Goal: Transaction & Acquisition: Download file/media

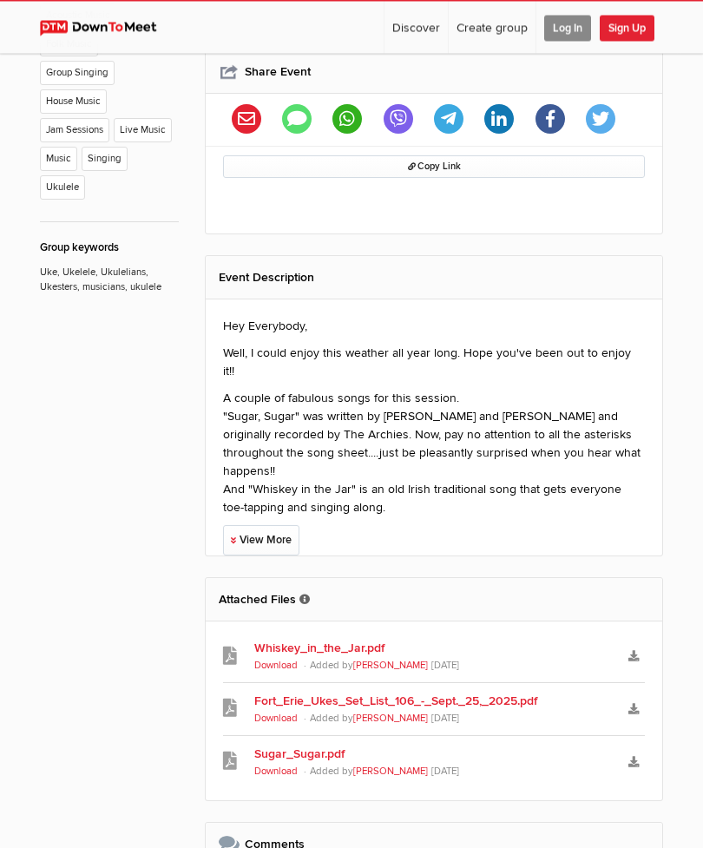
scroll to position [965, 0]
click at [294, 525] on link "View More" at bounding box center [261, 540] width 76 height 30
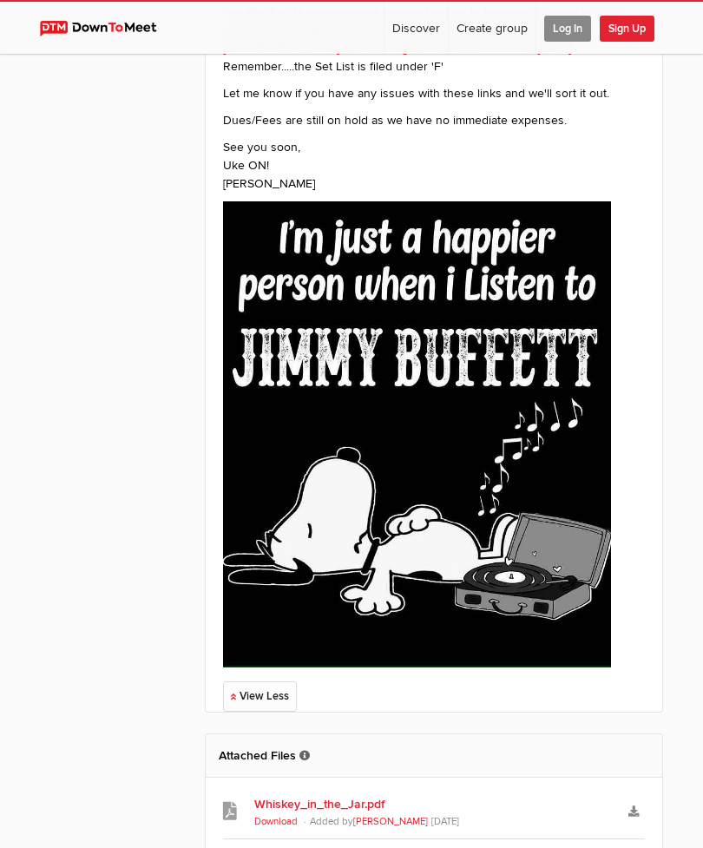
scroll to position [1562, 0]
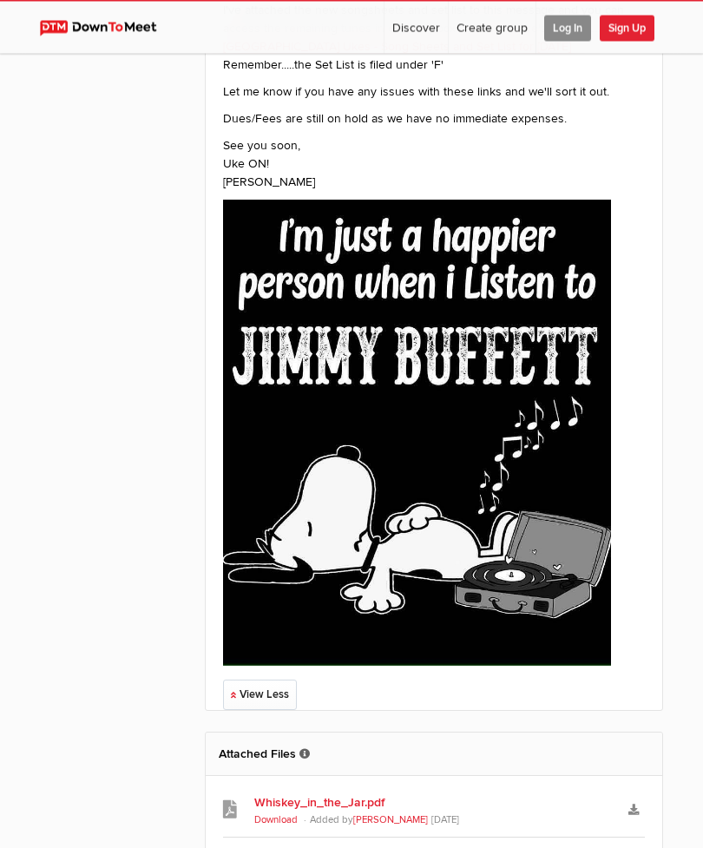
click at [319, 734] on h2 "Attached Files These files have been uploaded by the event host for event atten…" at bounding box center [434, 755] width 431 height 43
click at [274, 734] on h2 "Attached Files These files have been uploaded by the event host for event atten…" at bounding box center [434, 755] width 431 height 43
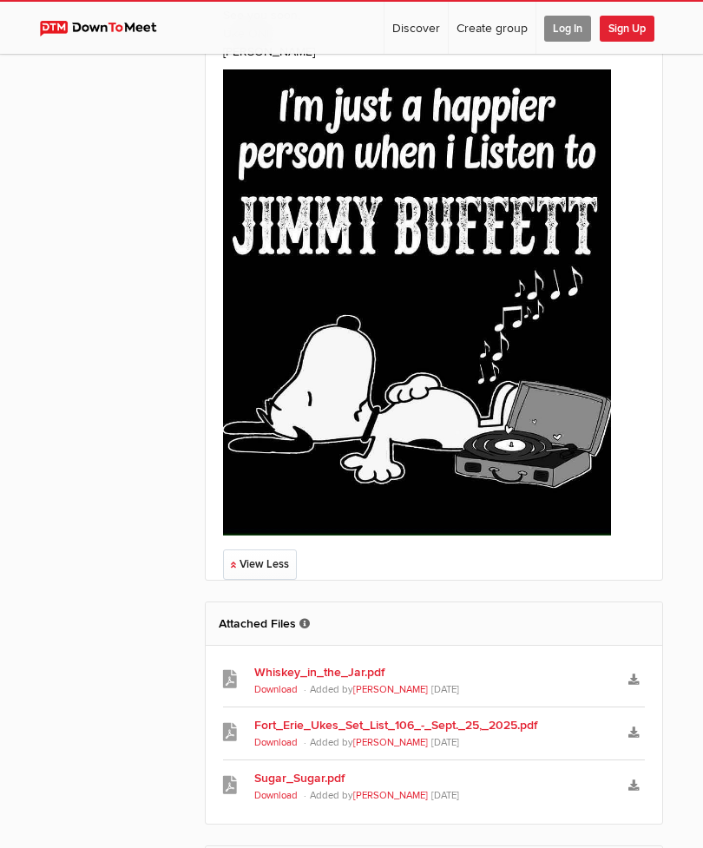
scroll to position [1693, 0]
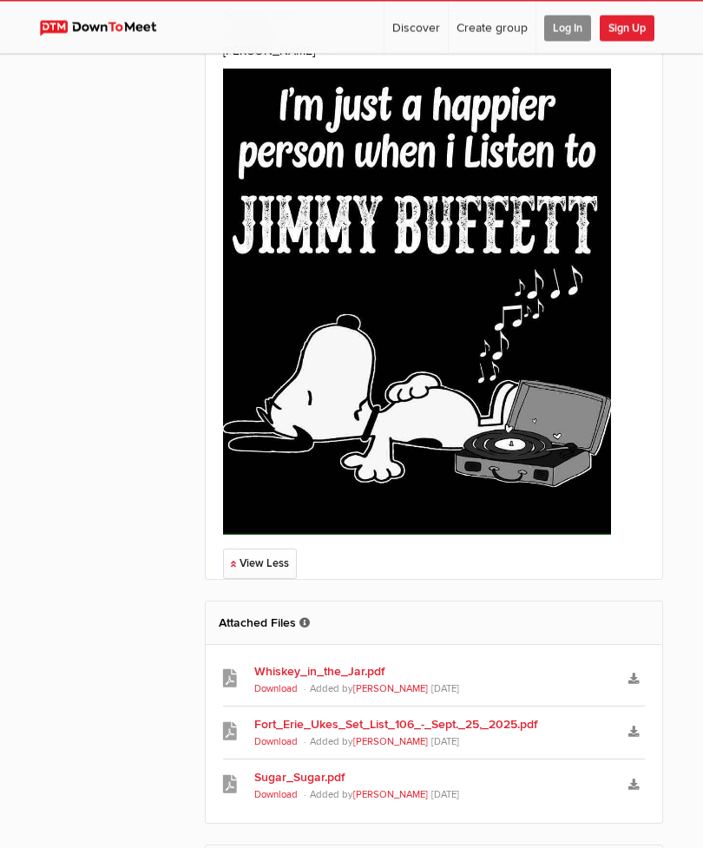
click at [378, 716] on link "Fort_Erie_Ukes_Set_List_106_-_Sept._25,_2025.pdf" at bounding box center [433, 725] width 359 height 18
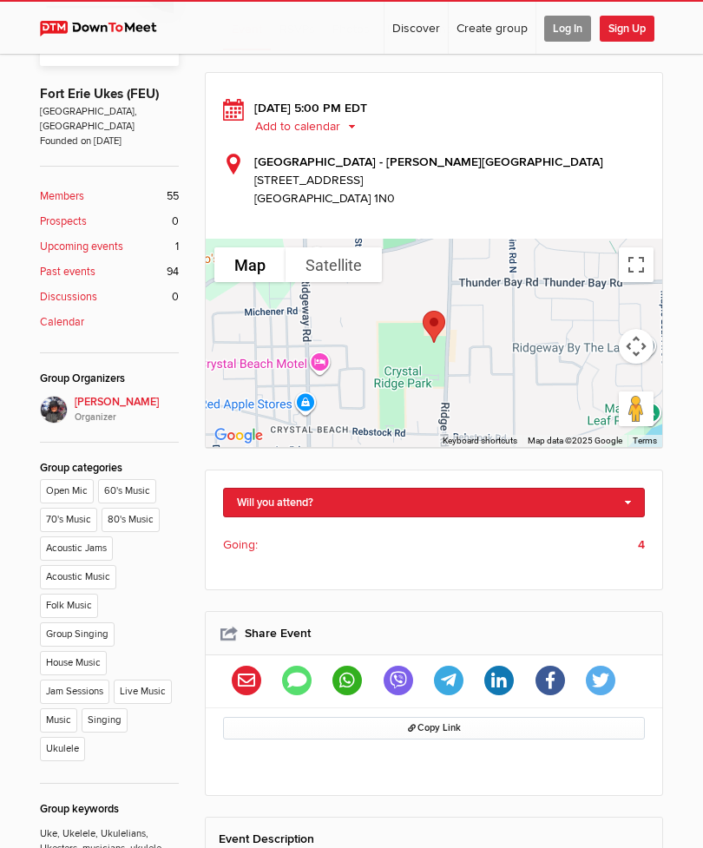
scroll to position [401, 0]
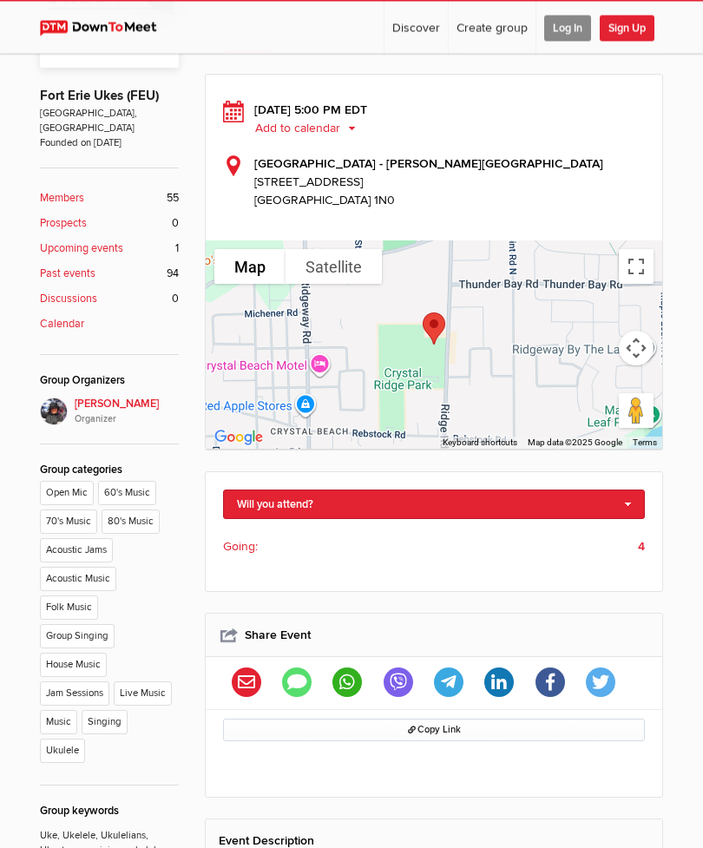
click at [123, 216] on link "Prospects 0" at bounding box center [109, 224] width 139 height 16
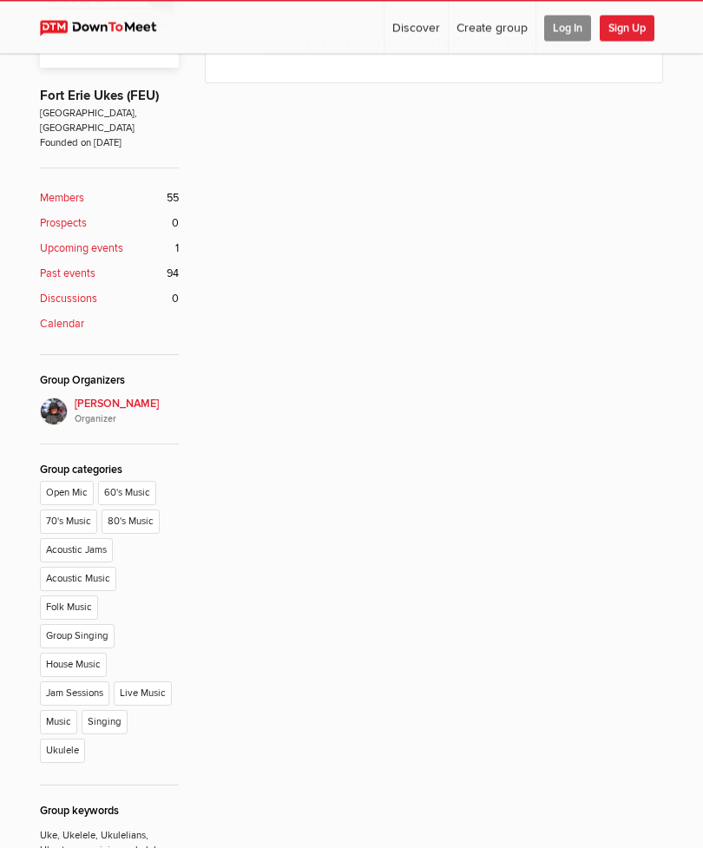
scroll to position [229, 0]
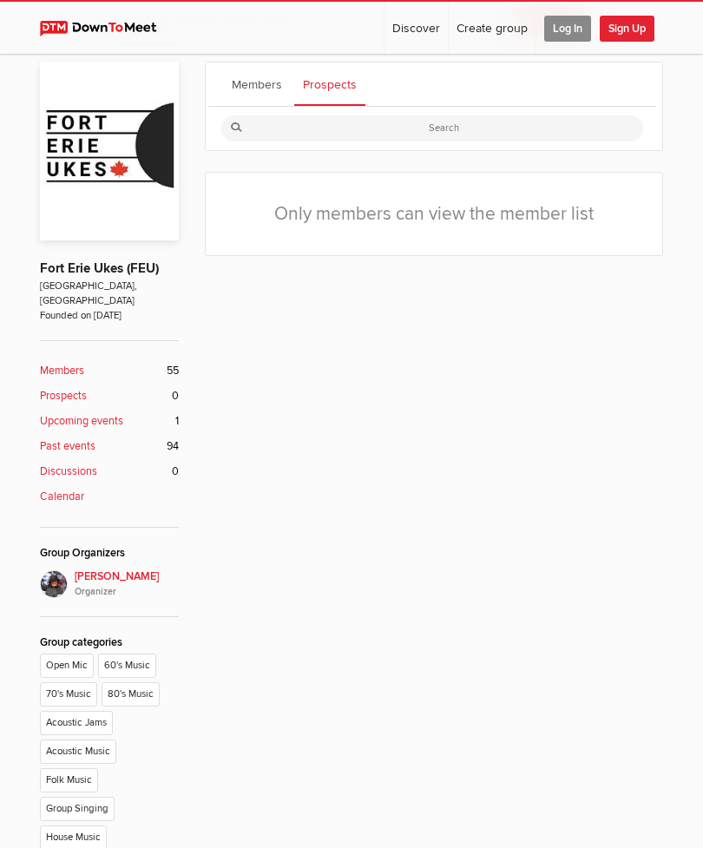
click at [125, 413] on link "Upcoming events 1" at bounding box center [109, 421] width 139 height 16
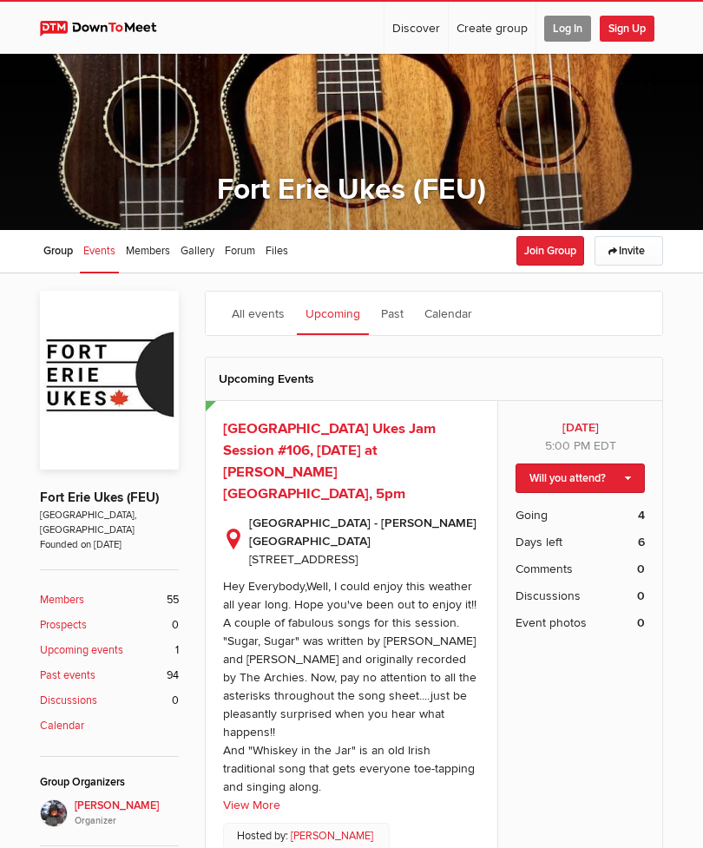
click at [657, 668] on div "[DATE] 5:00 PM EDT Will you attend? I'm going Not going Going 4 Days left 6 Com…" at bounding box center [579, 654] width 165 height 507
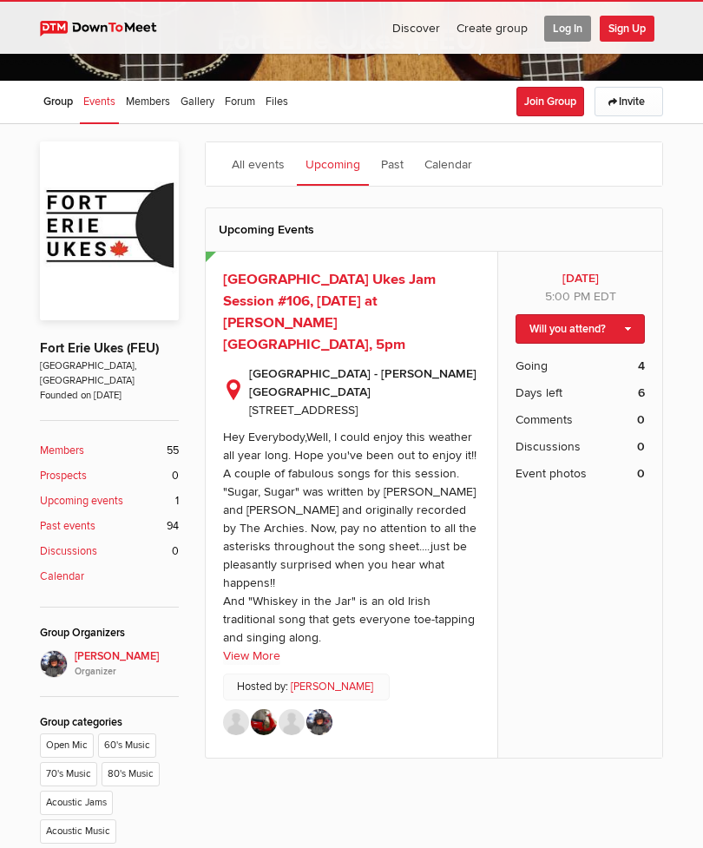
scroll to position [148, 0]
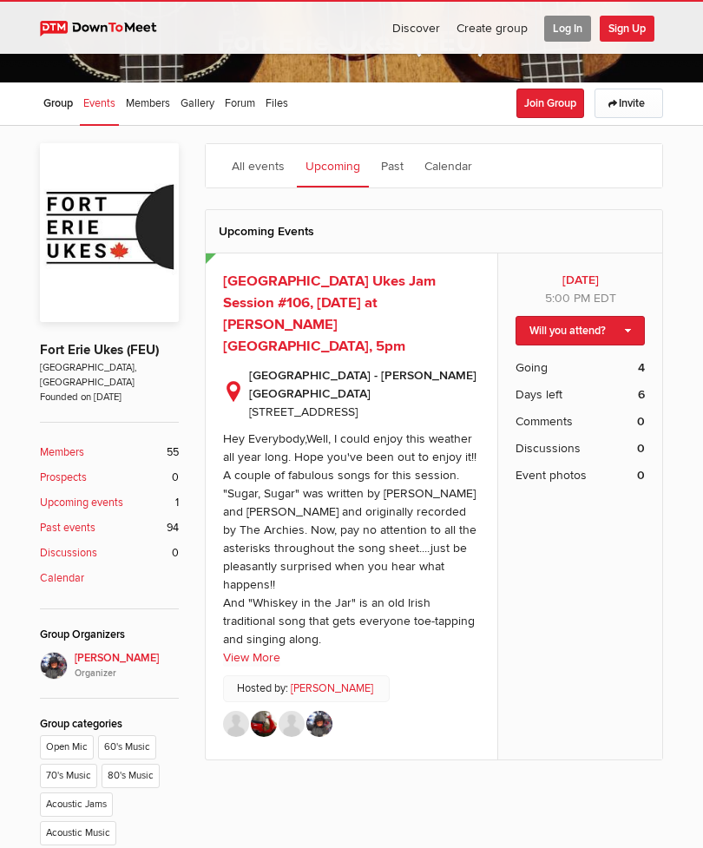
click at [268, 648] on link "View More" at bounding box center [251, 657] width 57 height 18
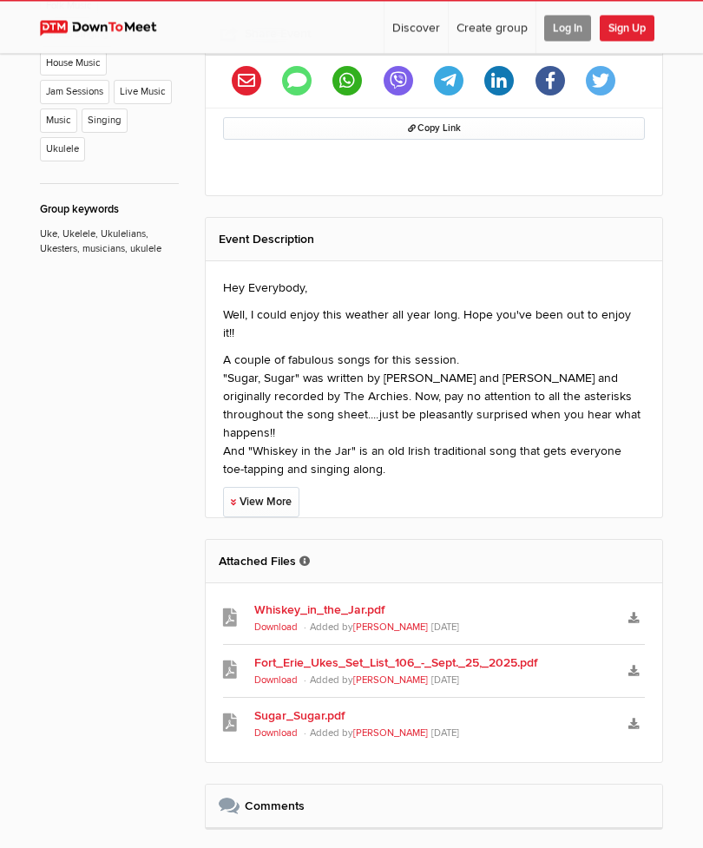
scroll to position [1004, 0]
click at [280, 487] on link "View More" at bounding box center [261, 502] width 76 height 30
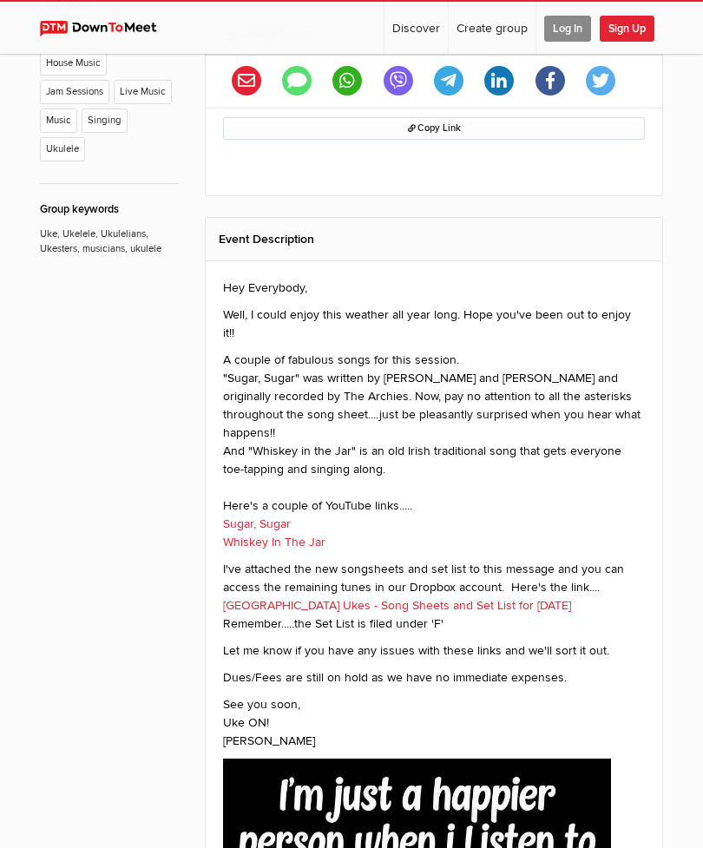
click at [518, 560] on p "I've attached the new songsheets and set list to this message and you can acces…" at bounding box center [434, 596] width 422 height 73
click at [519, 598] on link "[GEOGRAPHIC_DATA] Ukes - Song Sheets and Set List for [DATE]" at bounding box center [397, 605] width 348 height 15
